Goal: Information Seeking & Learning: Learn about a topic

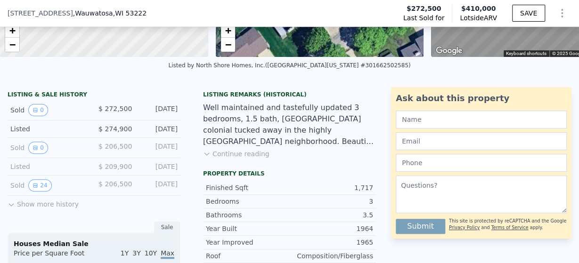
scroll to position [237, 0]
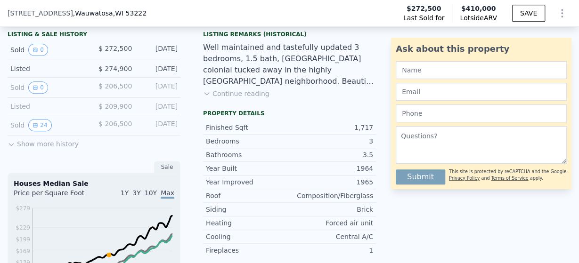
click at [12, 142] on icon at bounding box center [12, 145] width 8 height 8
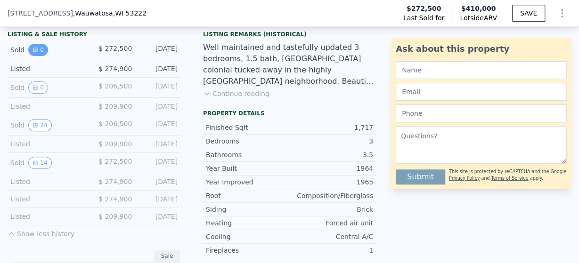
click at [33, 50] on icon "View historical data" at bounding box center [35, 50] width 6 height 6
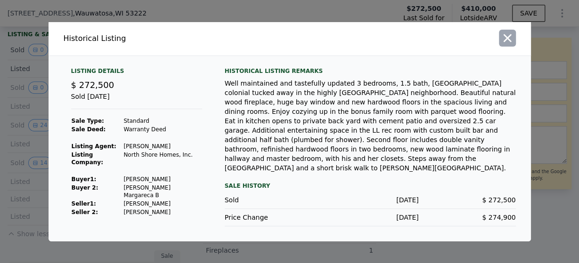
click at [502, 45] on icon "button" at bounding box center [507, 38] width 13 height 13
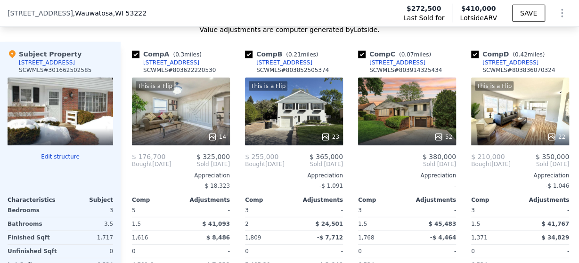
scroll to position [1202, 0]
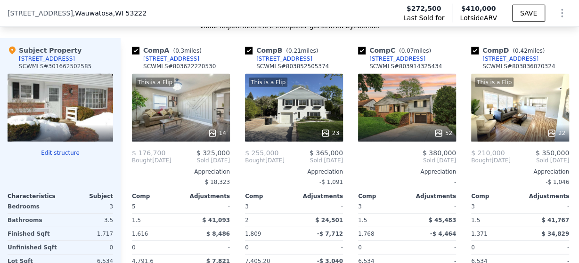
click at [48, 115] on div at bounding box center [60, 108] width 105 height 68
click at [59, 74] on div at bounding box center [60, 108] width 105 height 68
drag, startPoint x: 42, startPoint y: 52, endPoint x: 24, endPoint y: 50, distance: 18.0
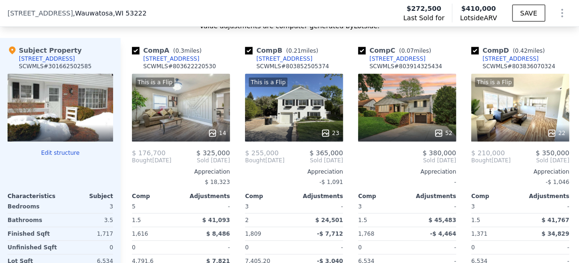
click at [42, 55] on div "[STREET_ADDRESS]" at bounding box center [47, 59] width 56 height 8
click at [68, 125] on div at bounding box center [60, 133] width 105 height 17
click at [71, 118] on div at bounding box center [60, 108] width 105 height 68
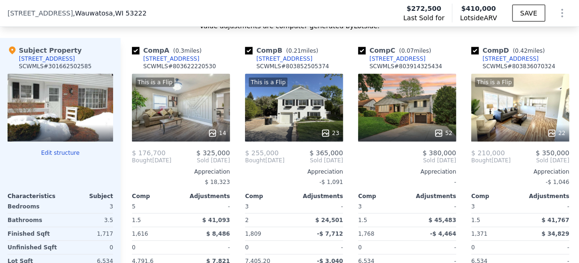
click at [36, 55] on div "[STREET_ADDRESS]" at bounding box center [47, 59] width 56 height 8
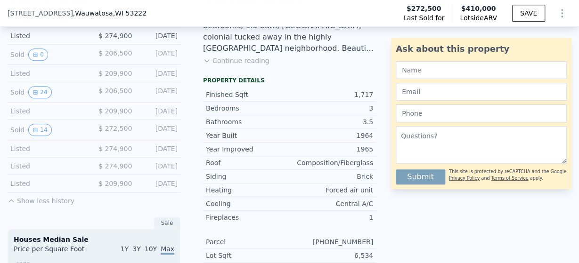
scroll to position [298, 0]
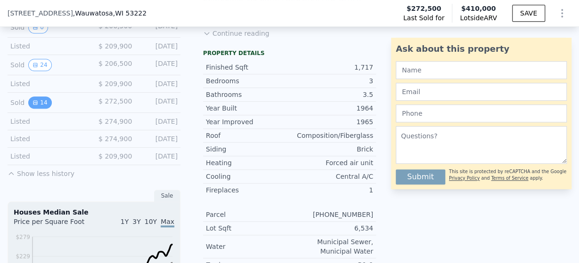
click at [40, 102] on button "14" at bounding box center [39, 103] width 23 height 12
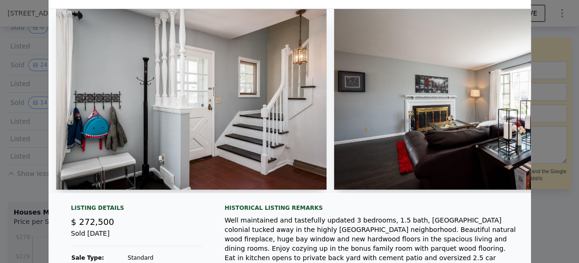
scroll to position [0, 0]
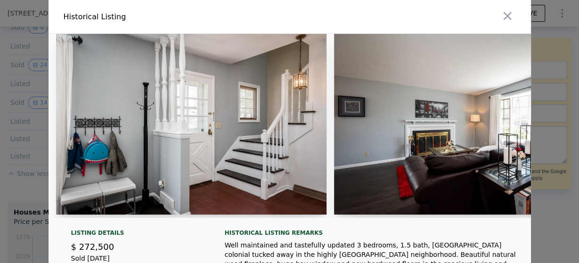
click at [216, 136] on img at bounding box center [191, 124] width 271 height 181
click at [218, 136] on img at bounding box center [191, 124] width 271 height 181
click at [502, 121] on img at bounding box center [469, 124] width 271 height 181
click at [458, 131] on img at bounding box center [469, 124] width 271 height 181
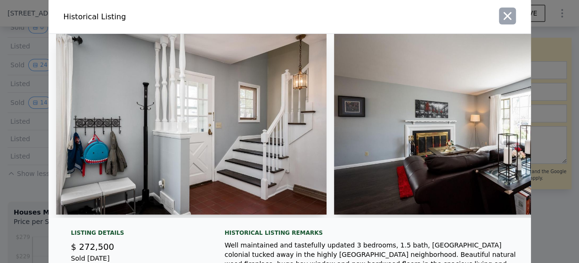
click at [504, 11] on icon "button" at bounding box center [507, 15] width 13 height 13
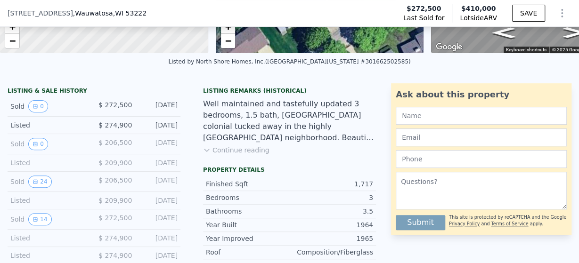
scroll to position [241, 0]
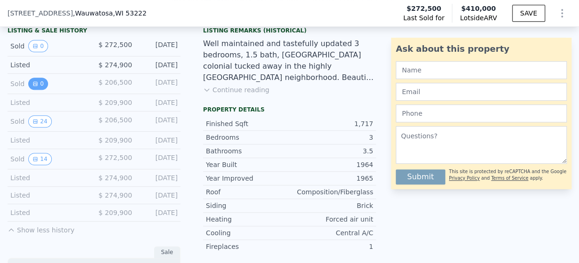
click at [29, 83] on button "0" at bounding box center [38, 84] width 20 height 12
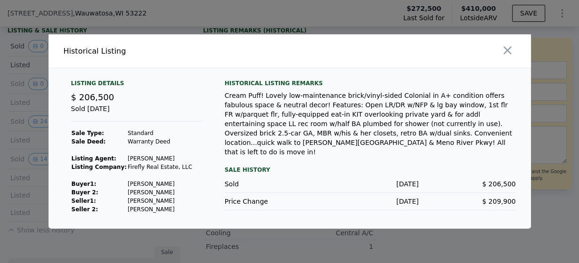
drag, startPoint x: 510, startPoint y: 49, endPoint x: 378, endPoint y: 91, distance: 138.1
click at [508, 49] on icon "button" at bounding box center [507, 50] width 13 height 13
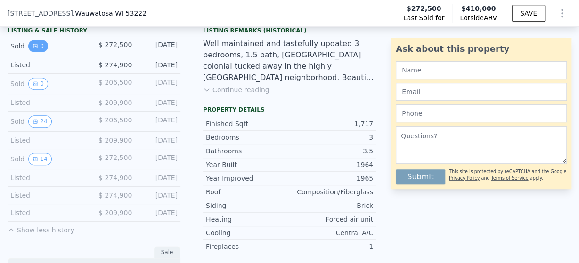
click at [38, 46] on button "0" at bounding box center [38, 46] width 20 height 12
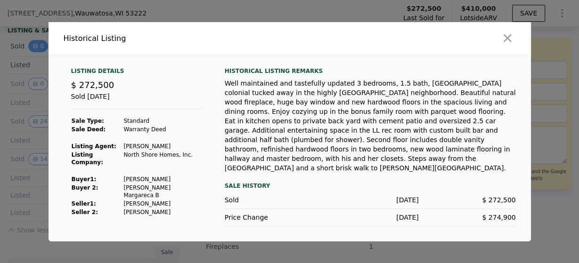
click at [38, 46] on div at bounding box center [289, 131] width 579 height 263
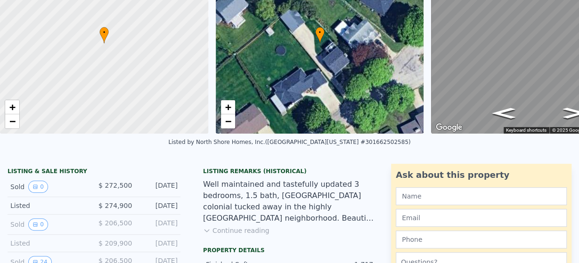
scroll to position [3, 0]
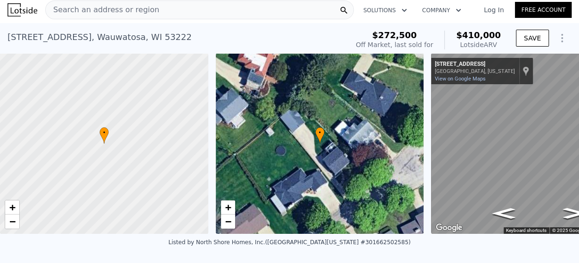
click at [504, 69] on div "10226 W Park Ridge Ave Wauwatosa, Wisconsin 10226 W Park Ridge Ave" at bounding box center [482, 68] width 94 height 14
click at [489, 71] on div "[GEOGRAPHIC_DATA], [US_STATE]" at bounding box center [475, 71] width 80 height 6
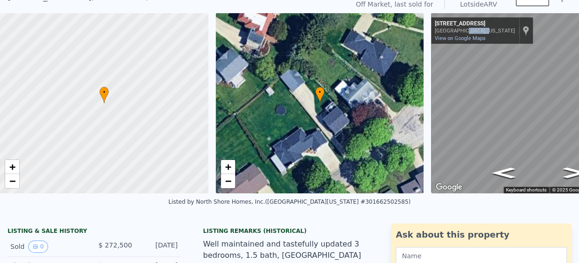
click at [35, 88] on div at bounding box center [104, 103] width 250 height 217
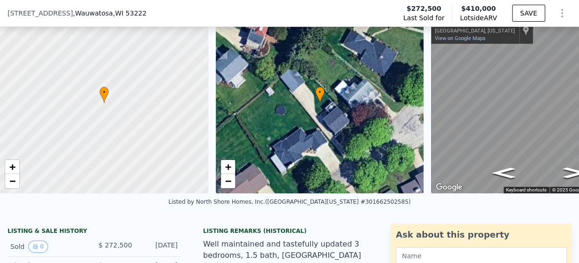
click at [35, 88] on div at bounding box center [104, 103] width 250 height 217
click at [13, 112] on div at bounding box center [104, 103] width 250 height 217
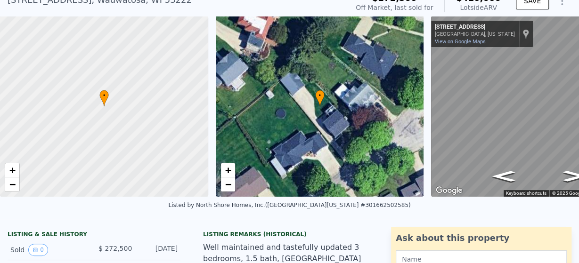
click at [20, 112] on div at bounding box center [104, 106] width 250 height 217
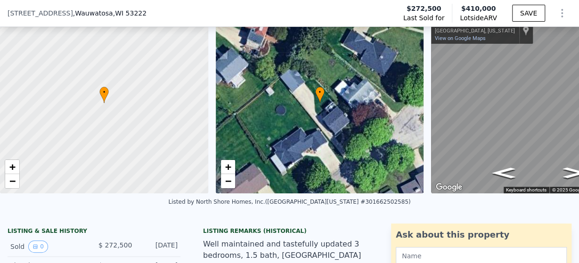
scroll to position [41, 0]
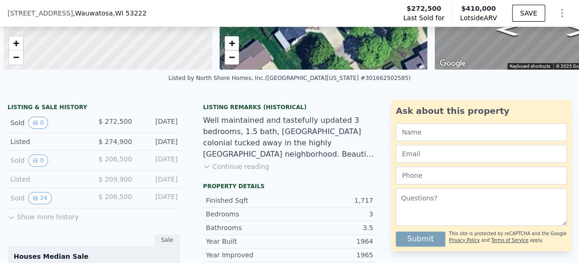
scroll to position [0, 4]
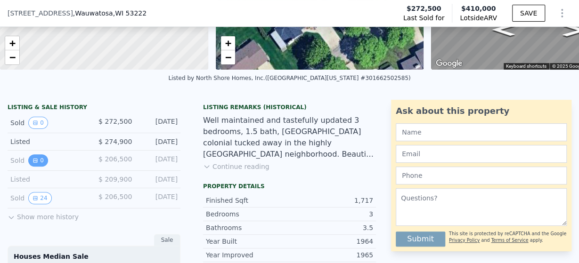
click at [40, 161] on button "0" at bounding box center [38, 160] width 20 height 12
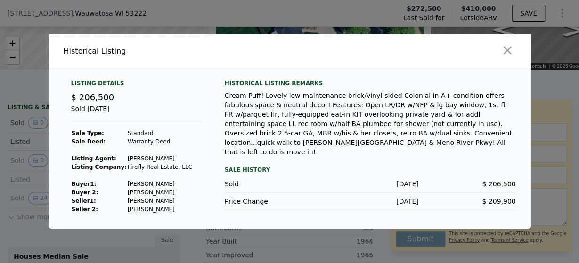
click at [269, 125] on div "Cream Puff! Lovely low-maintenance brick/vinyl-sided Colonial in A+ condition o…" at bounding box center [370, 124] width 291 height 66
click at [502, 46] on icon "button" at bounding box center [507, 50] width 13 height 13
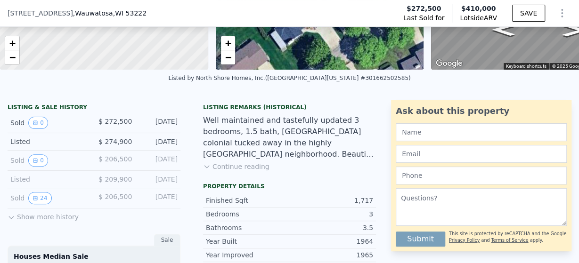
scroll to position [225, 0]
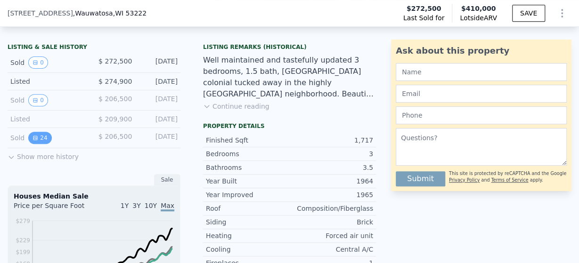
click at [32, 140] on button "24" at bounding box center [39, 138] width 23 height 12
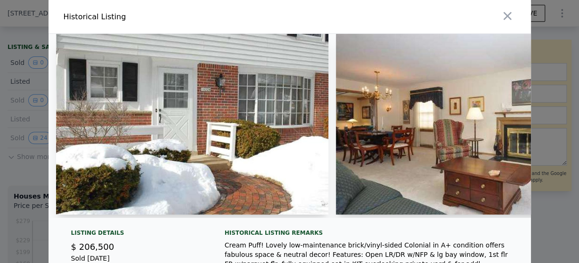
click at [288, 122] on img at bounding box center [192, 124] width 272 height 181
click at [251, 124] on img at bounding box center [192, 124] width 272 height 181
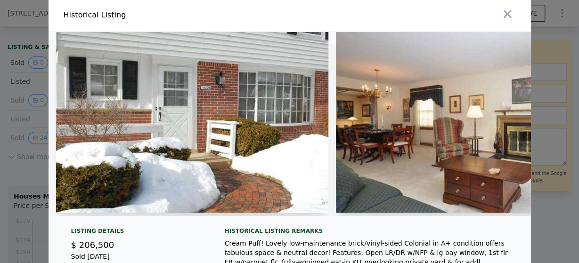
scroll to position [0, 0]
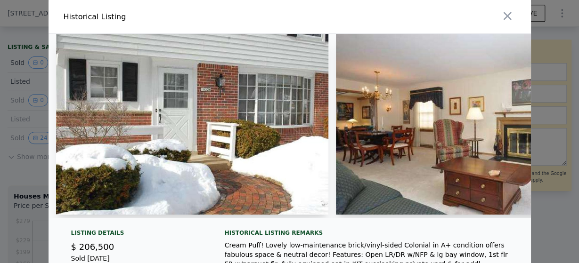
click at [453, 103] on img at bounding box center [486, 124] width 300 height 181
click at [515, 104] on img at bounding box center [486, 124] width 300 height 181
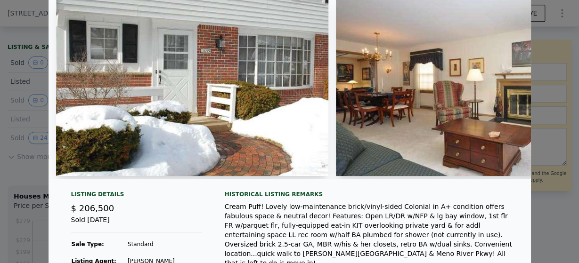
scroll to position [91, 0]
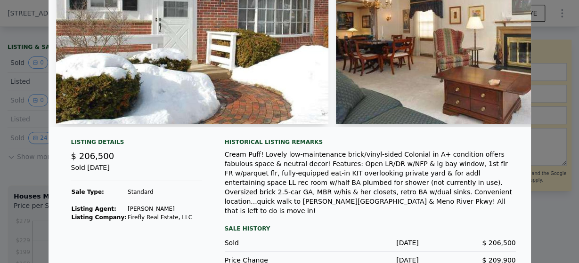
click at [280, 162] on div "Cream Puff! Lovely low-maintenance brick/vinyl-sided Colonial in A+ condition o…" at bounding box center [370, 183] width 291 height 66
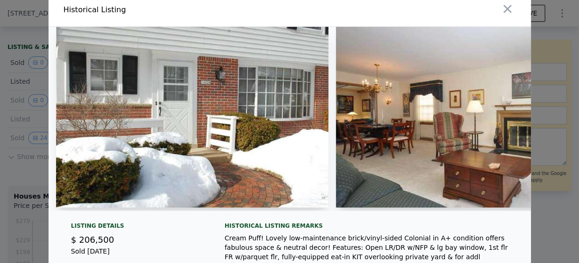
scroll to position [0, 0]
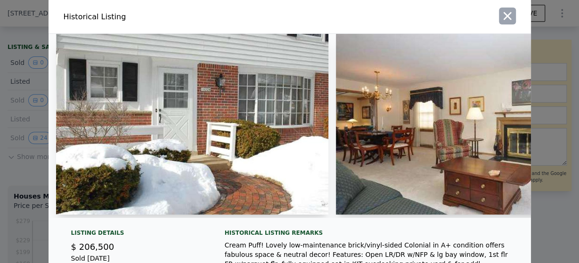
click at [505, 20] on icon "button" at bounding box center [507, 15] width 13 height 13
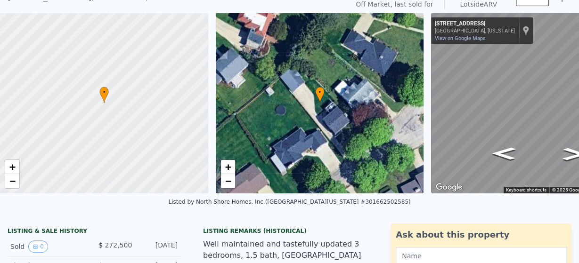
scroll to position [3, 0]
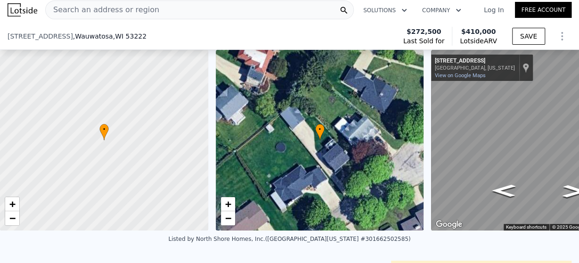
click at [437, 61] on div "[STREET_ADDRESS]" at bounding box center [475, 61] width 80 height 8
click at [441, 66] on div "[GEOGRAPHIC_DATA], [US_STATE]" at bounding box center [475, 68] width 80 height 6
click at [522, 65] on div "Show location on map" at bounding box center [525, 68] width 7 height 10
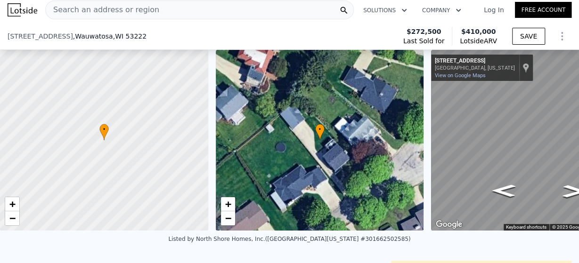
click at [560, 31] on icon "Show Options" at bounding box center [561, 36] width 11 height 11
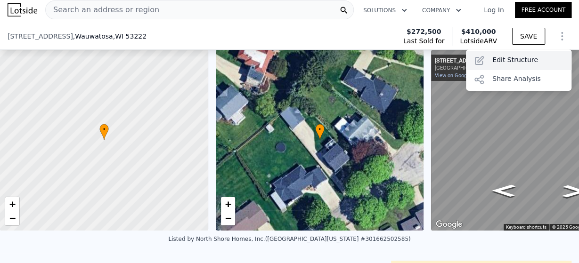
click at [496, 60] on div "Edit Structure" at bounding box center [518, 60] width 105 height 19
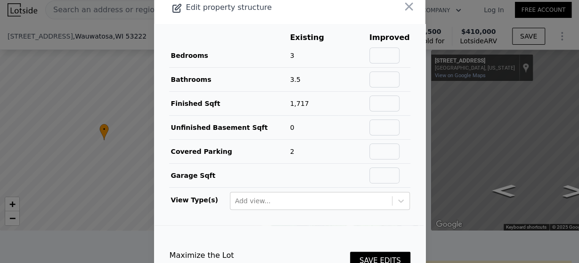
scroll to position [0, 0]
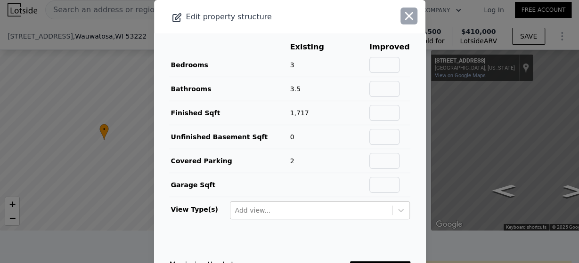
click at [403, 14] on icon "button" at bounding box center [408, 15] width 13 height 13
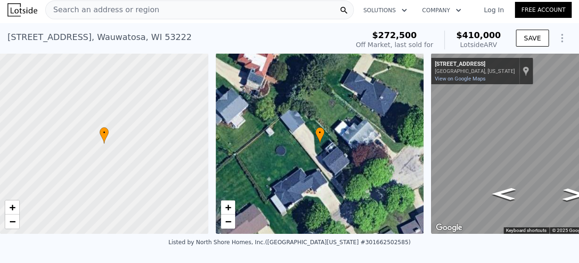
scroll to position [181, 0]
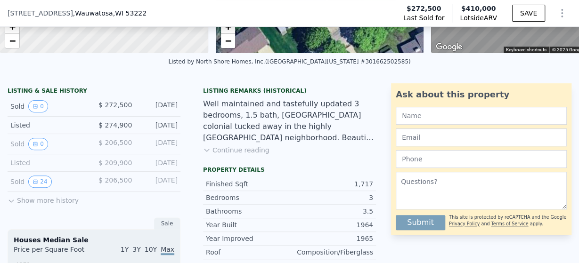
click at [215, 148] on button "Continue reading" at bounding box center [236, 150] width 66 height 9
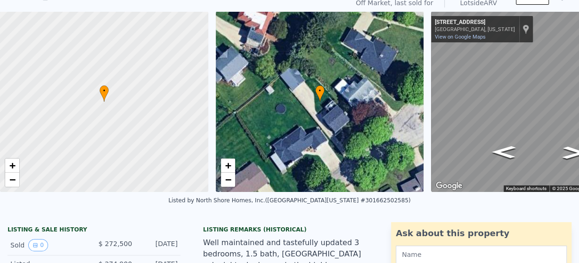
scroll to position [0, 0]
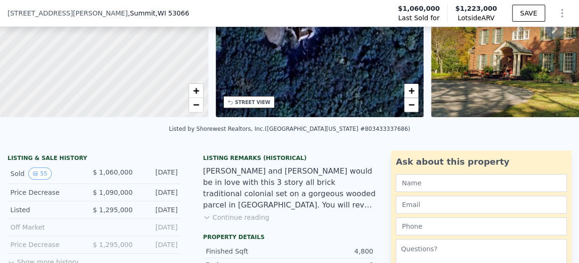
scroll to position [237, 0]
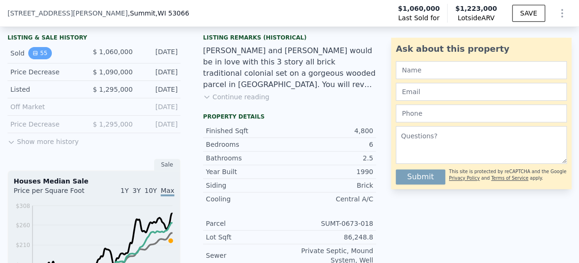
click at [42, 54] on button "55" at bounding box center [39, 53] width 23 height 12
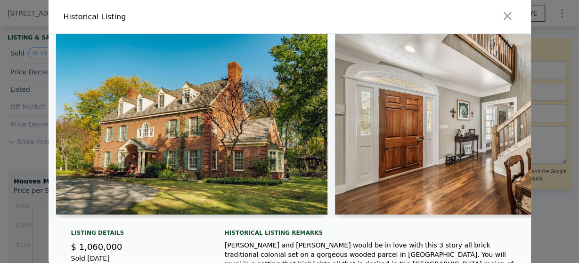
scroll to position [60, 0]
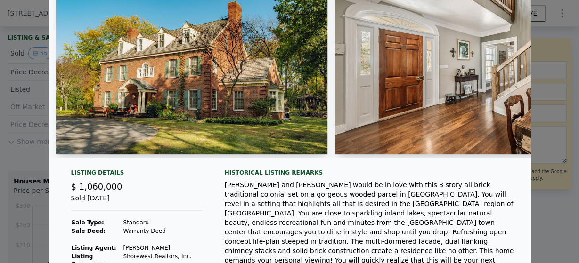
click at [523, 86] on img at bounding box center [471, 64] width 272 height 181
click at [520, 65] on img at bounding box center [471, 64] width 272 height 181
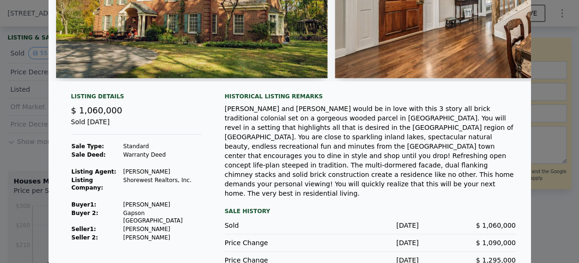
scroll to position [0, 0]
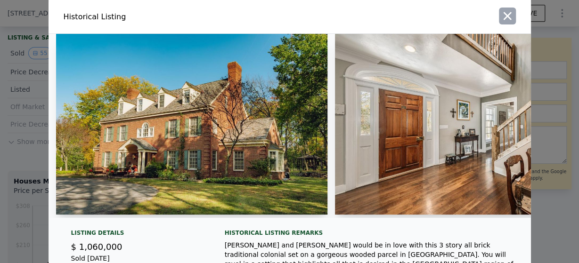
click at [512, 14] on icon "button" at bounding box center [507, 15] width 13 height 13
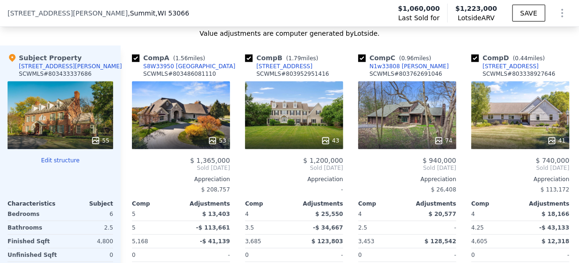
scroll to position [1081, 0]
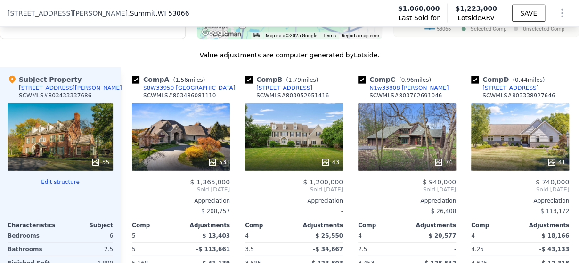
click at [95, 159] on icon at bounding box center [95, 162] width 9 height 9
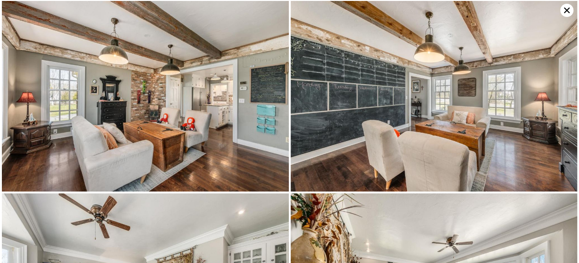
scroll to position [1541, 0]
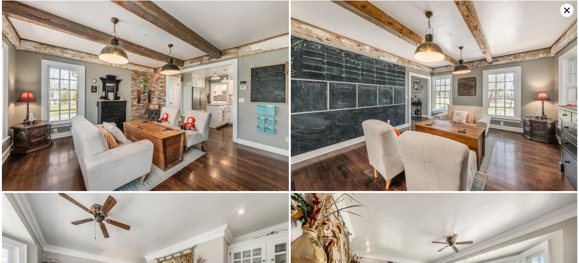
click at [562, 10] on icon at bounding box center [566, 10] width 13 height 13
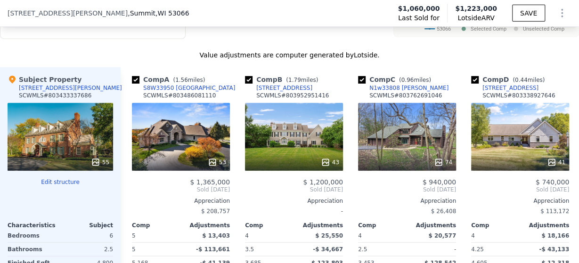
click at [97, 161] on icon at bounding box center [95, 162] width 9 height 9
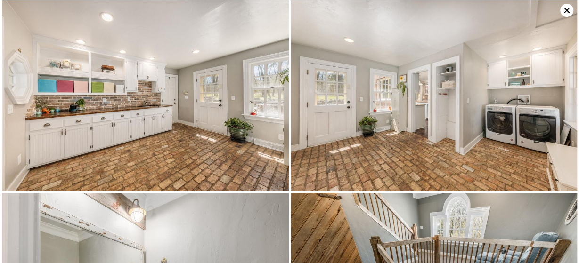
scroll to position [1927, 0]
click at [444, 122] on img at bounding box center [434, 96] width 287 height 191
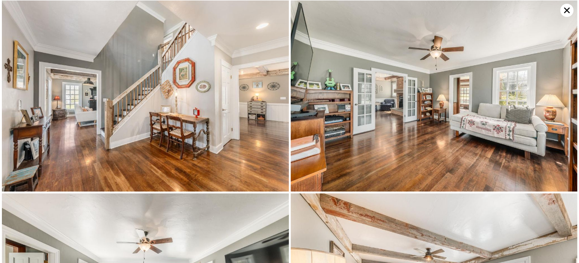
scroll to position [193, 0]
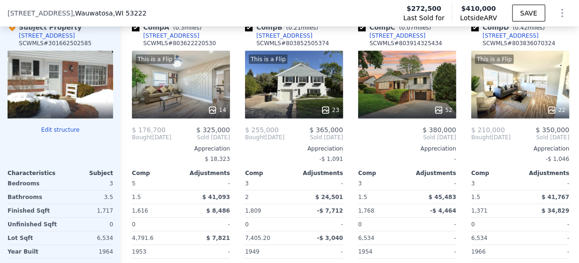
scroll to position [1142, 0]
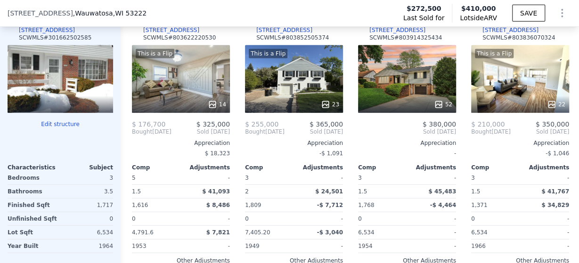
click at [107, 109] on div at bounding box center [60, 104] width 105 height 17
click at [93, 96] on div at bounding box center [60, 104] width 105 height 17
click at [70, 82] on div at bounding box center [60, 79] width 105 height 68
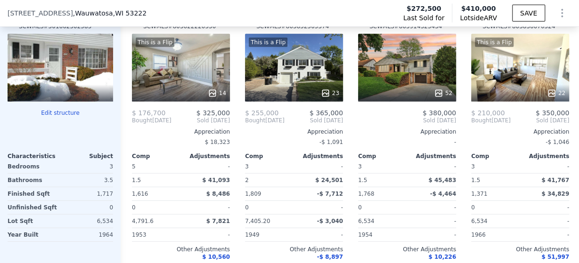
scroll to position [1081, 0]
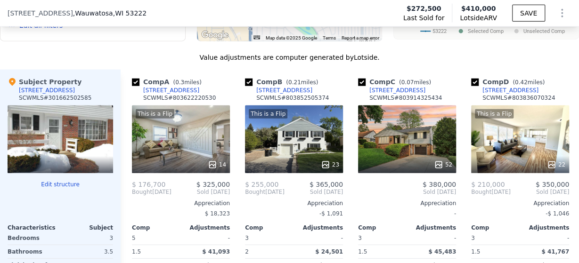
click at [38, 105] on div at bounding box center [60, 139] width 105 height 68
click at [23, 117] on div at bounding box center [60, 139] width 105 height 68
click at [11, 78] on icon at bounding box center [12, 82] width 7 height 8
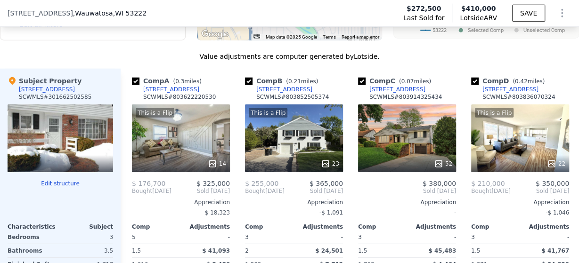
scroll to position [1057, 0]
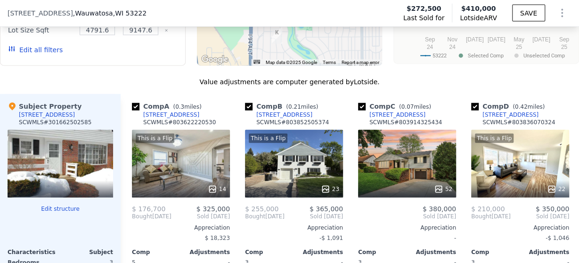
click at [11, 103] on icon at bounding box center [12, 107] width 7 height 8
click at [60, 178] on div at bounding box center [60, 164] width 105 height 68
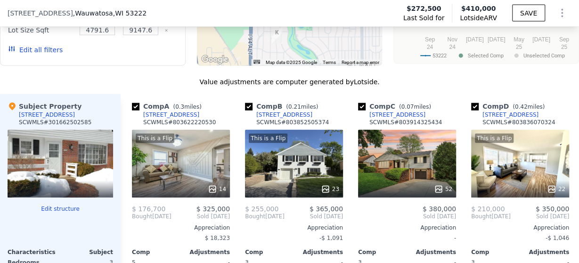
click at [70, 161] on div at bounding box center [60, 164] width 105 height 68
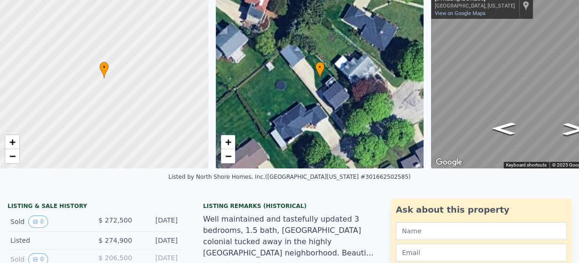
scroll to position [3, 0]
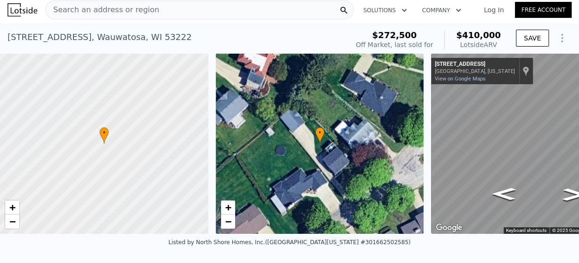
click at [316, 131] on span "•" at bounding box center [319, 133] width 9 height 8
click at [319, 131] on span "•" at bounding box center [319, 133] width 9 height 8
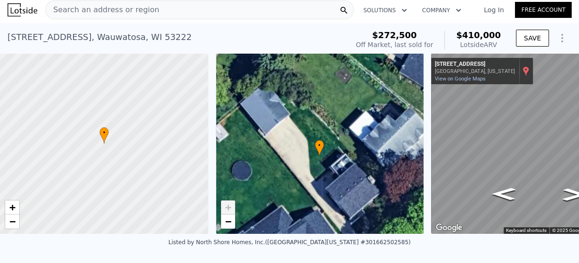
click at [522, 70] on div "Show location on map" at bounding box center [525, 71] width 7 height 10
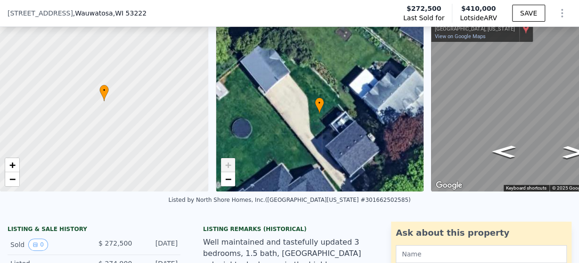
scroll to position [181, 0]
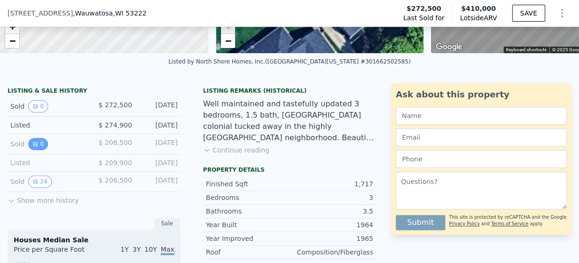
click at [34, 144] on icon "View historical data" at bounding box center [35, 144] width 4 height 4
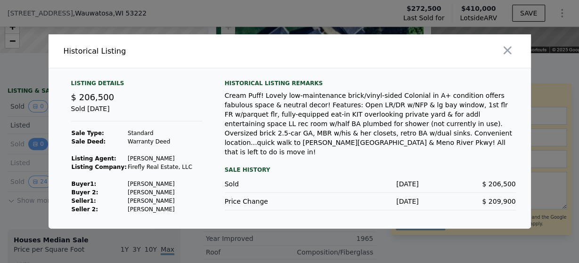
click at [34, 144] on div at bounding box center [289, 131] width 579 height 263
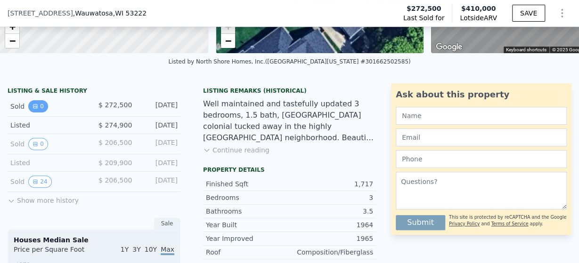
click at [37, 106] on button "0" at bounding box center [38, 106] width 20 height 12
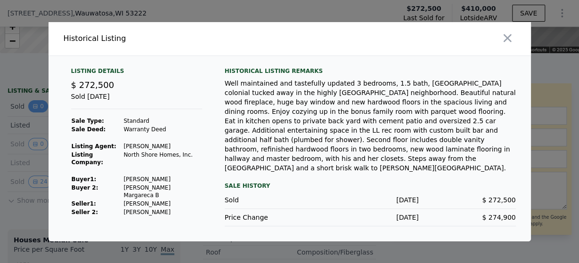
click at [37, 106] on div at bounding box center [289, 131] width 579 height 263
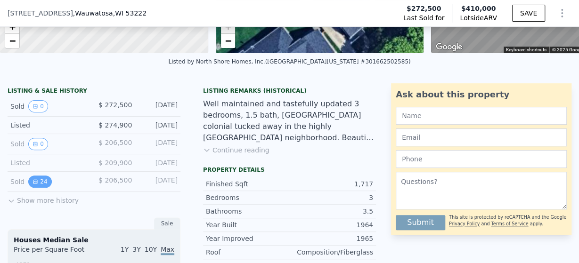
click at [40, 179] on button "24" at bounding box center [39, 182] width 23 height 12
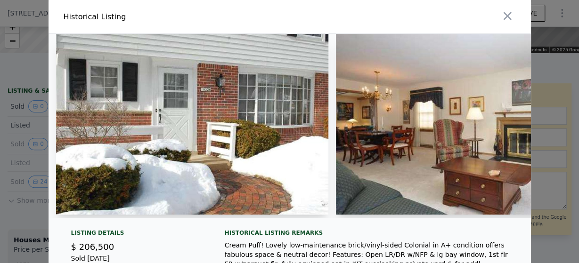
click at [155, 160] on img at bounding box center [192, 124] width 272 height 181
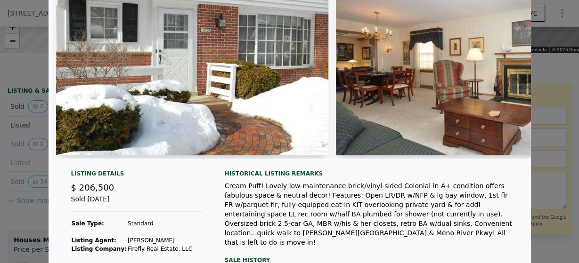
scroll to position [60, 0]
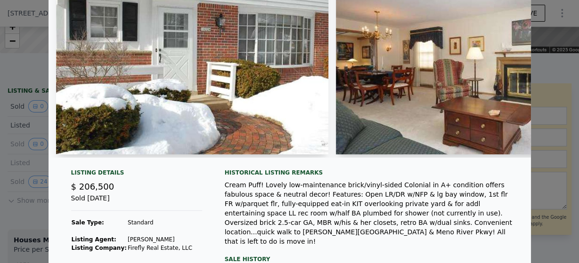
click at [245, 114] on img at bounding box center [192, 64] width 272 height 181
click at [303, 140] on img at bounding box center [192, 64] width 272 height 181
click at [378, 76] on img at bounding box center [486, 64] width 300 height 181
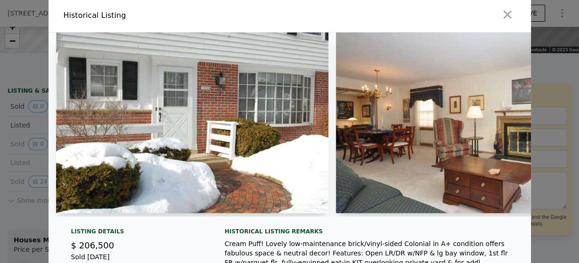
scroll to position [0, 0]
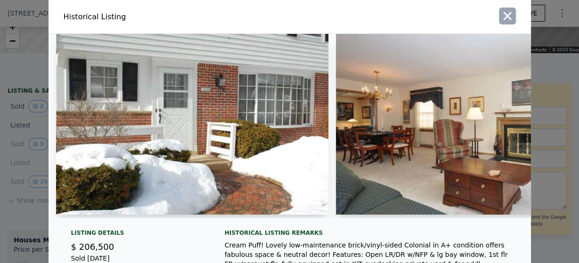
click at [505, 16] on icon "button" at bounding box center [507, 15] width 13 height 13
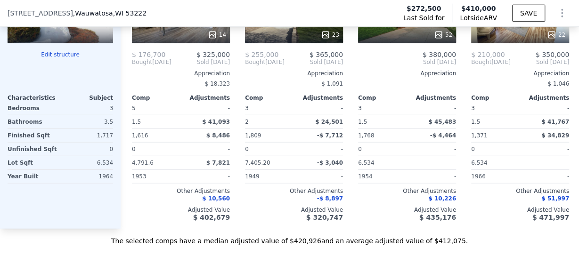
scroll to position [1266, 0]
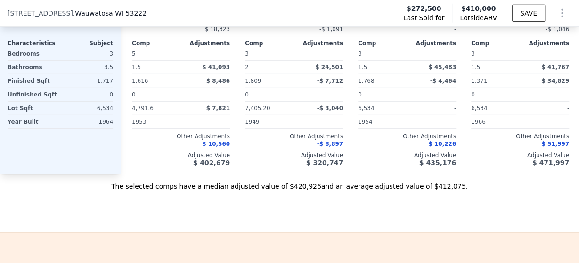
click at [66, 167] on div "Subject Property [STREET_ADDRESS] # 301662502585 Edit structure Characteristics…" at bounding box center [60, 29] width 121 height 289
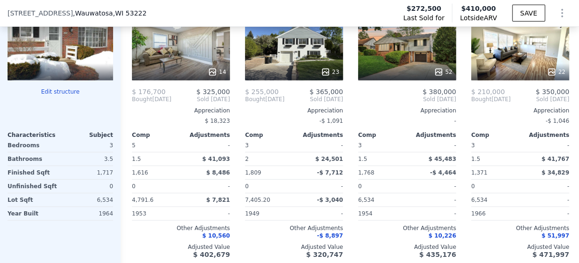
scroll to position [1085, 0]
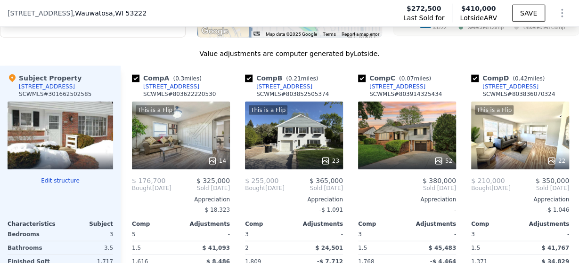
click at [45, 132] on div at bounding box center [60, 136] width 105 height 68
click at [80, 131] on div at bounding box center [60, 136] width 105 height 68
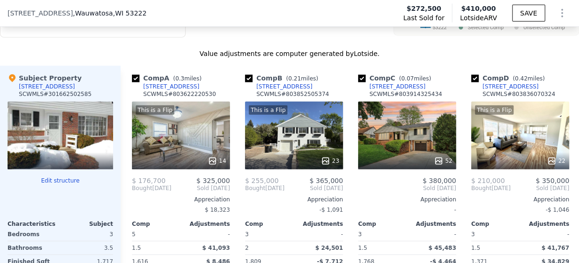
click at [80, 131] on div at bounding box center [60, 136] width 105 height 68
